Goal: Check status: Check status

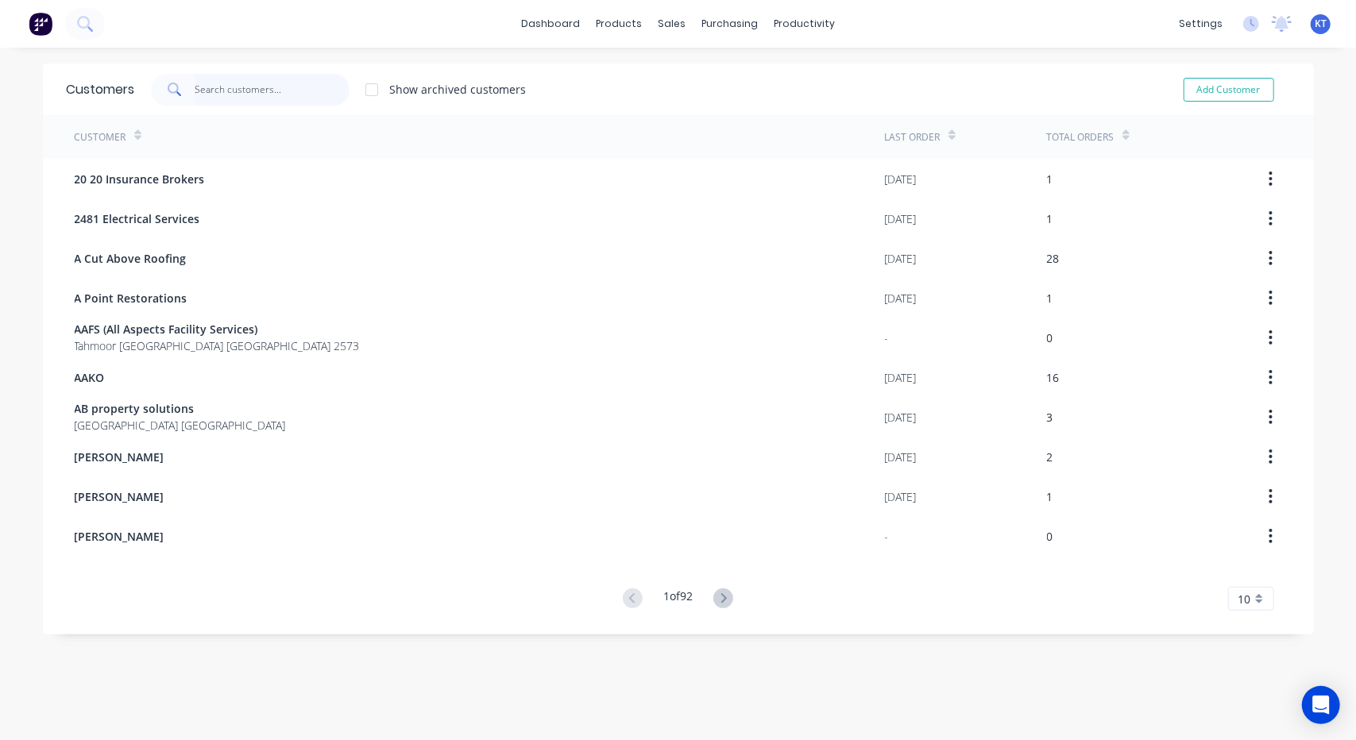
click at [315, 90] on input "text" at bounding box center [272, 90] width 155 height 32
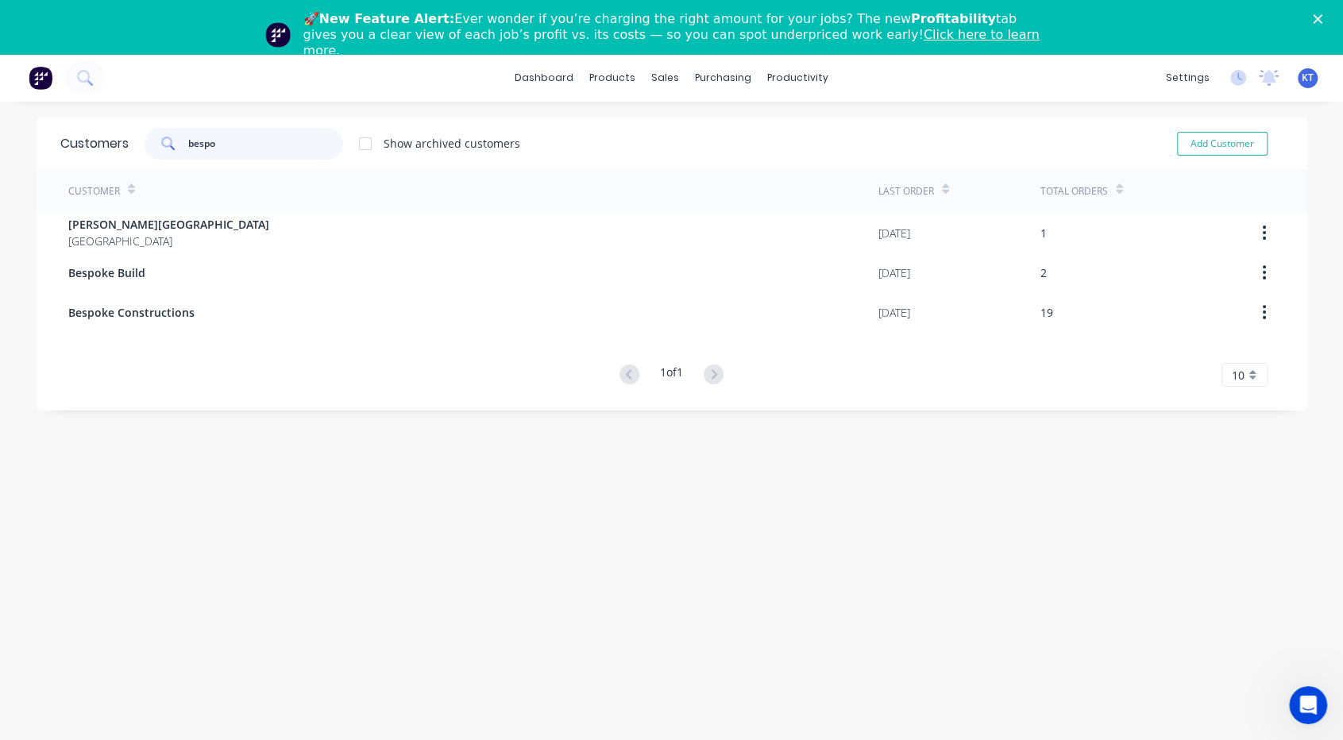
type input "bespo"
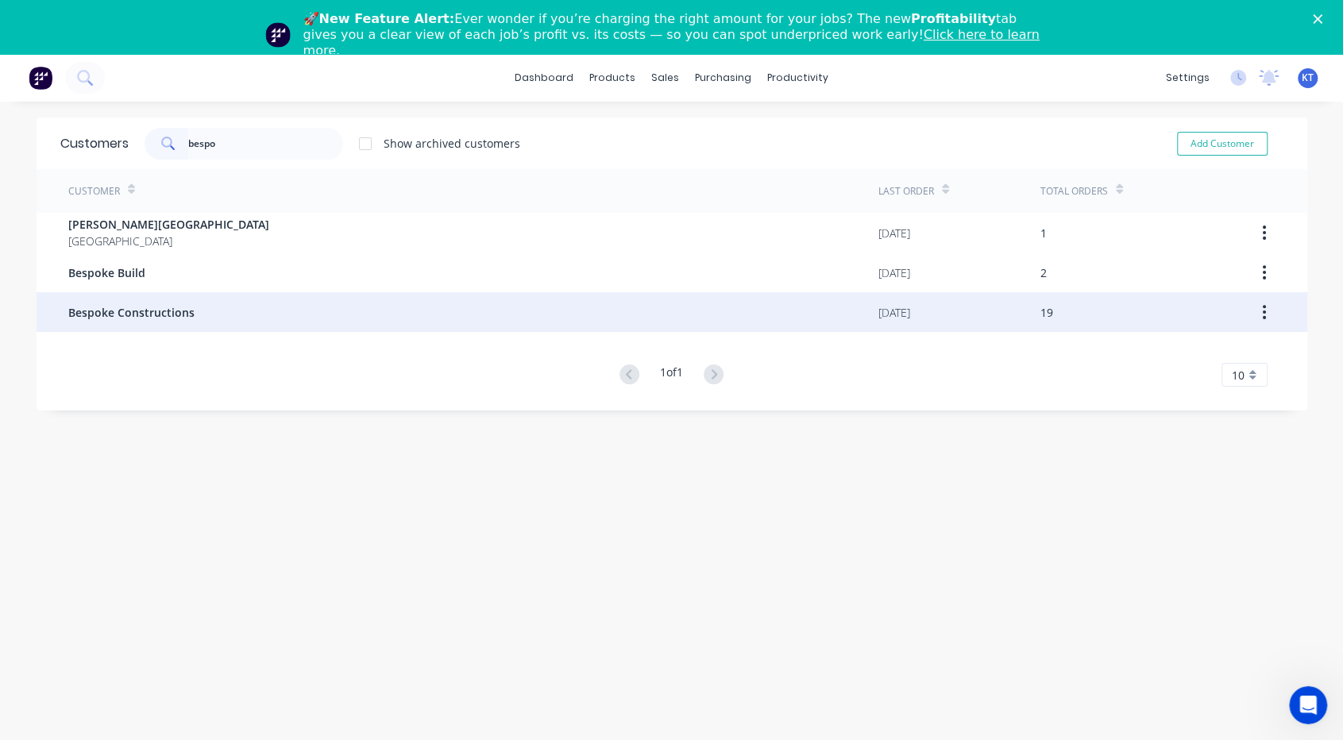
click at [173, 304] on span "Bespoke Constructions" at bounding box center [131, 312] width 126 height 17
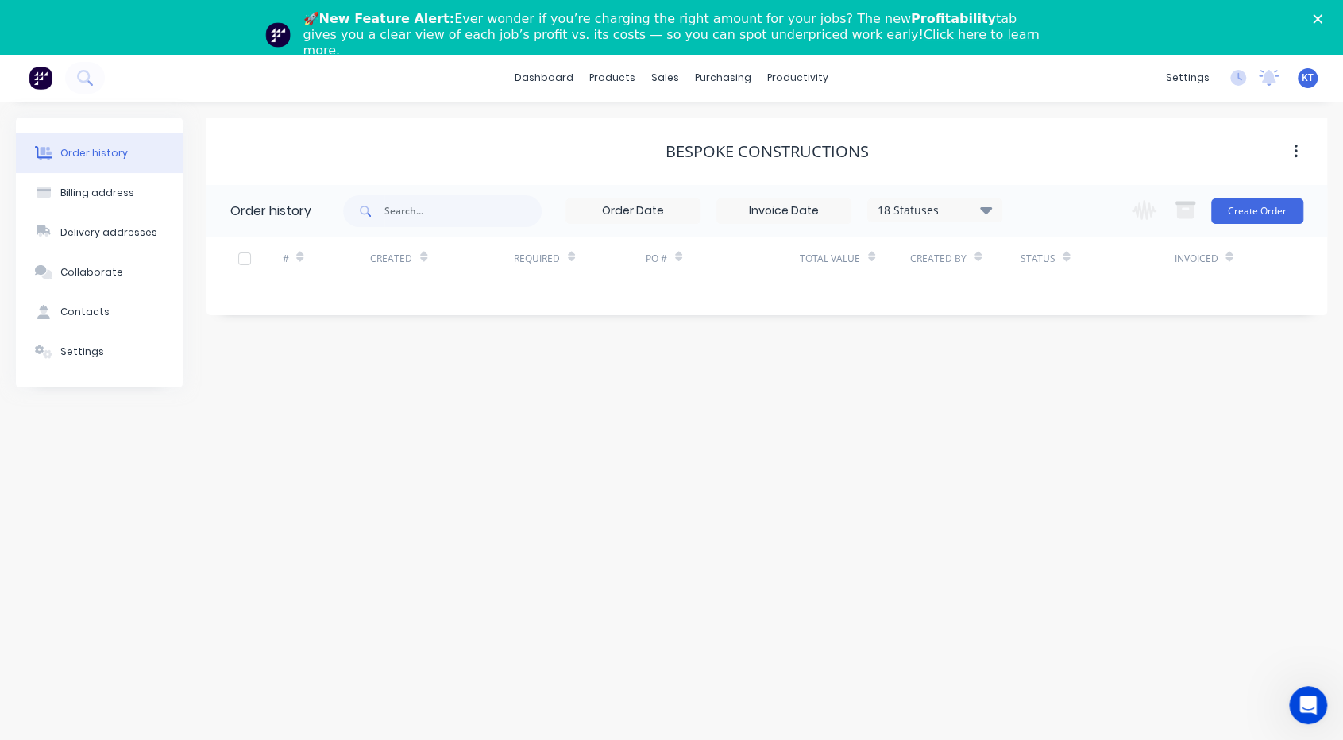
click at [1225, 264] on div "Invoiced" at bounding box center [1203, 259] width 59 height 28
click at [987, 209] on icon at bounding box center [986, 210] width 12 height 7
click at [1066, 425] on label at bounding box center [1066, 425] width 0 height 0
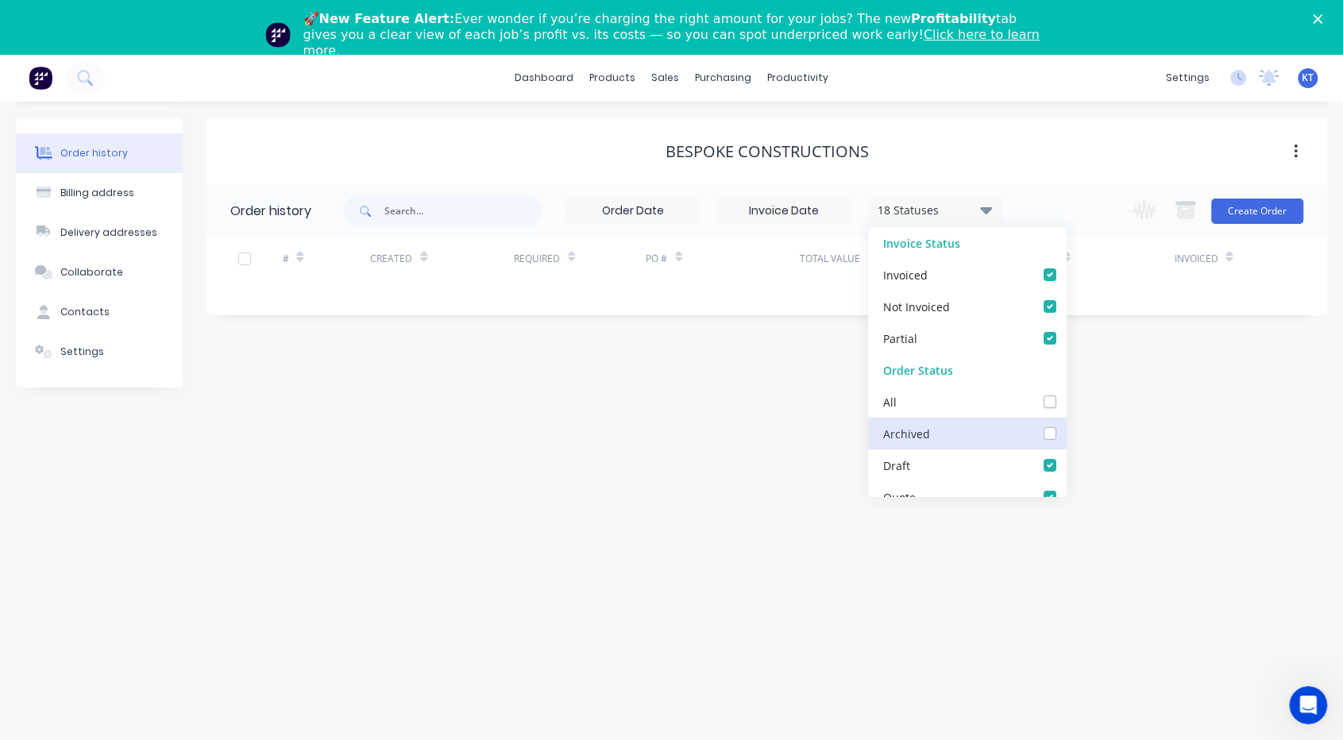
click at [1066, 427] on input "checkbox" at bounding box center [1072, 432] width 13 height 15
checkbox input "true"
click at [1123, 388] on div "Order history Billing address Delivery addresses Collaborate Contacts Settings …" at bounding box center [671, 448] width 1343 height 693
